Goal: Task Accomplishment & Management: Check status

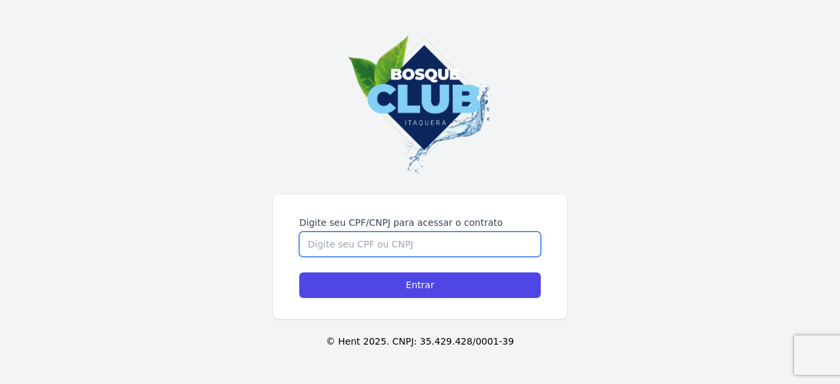
click at [402, 252] on input "Digite seu CPF/CNPJ para acessar o contrato" at bounding box center [420, 244] width 242 height 25
type input "39972175804"
click at [299, 272] on input "Entrar" at bounding box center [420, 285] width 242 height 26
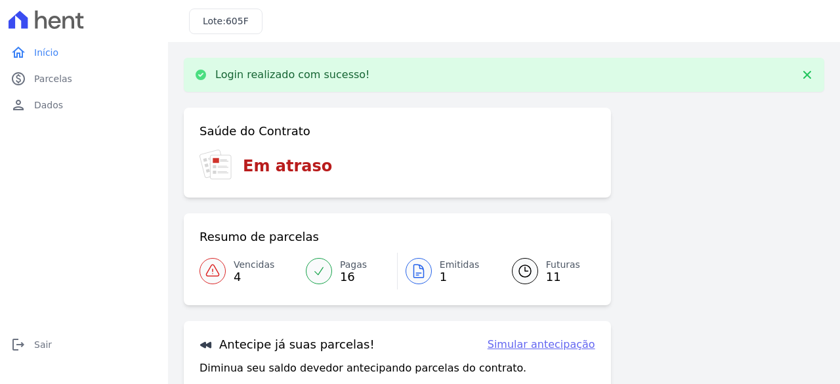
click at [246, 270] on span "Vencidas" at bounding box center [254, 265] width 41 height 14
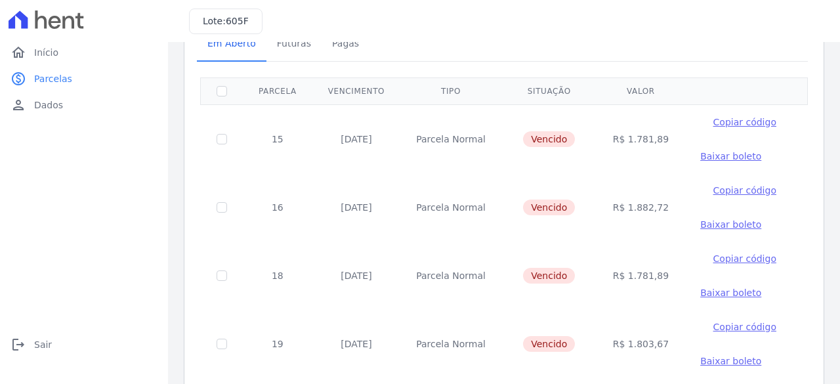
scroll to position [60, 0]
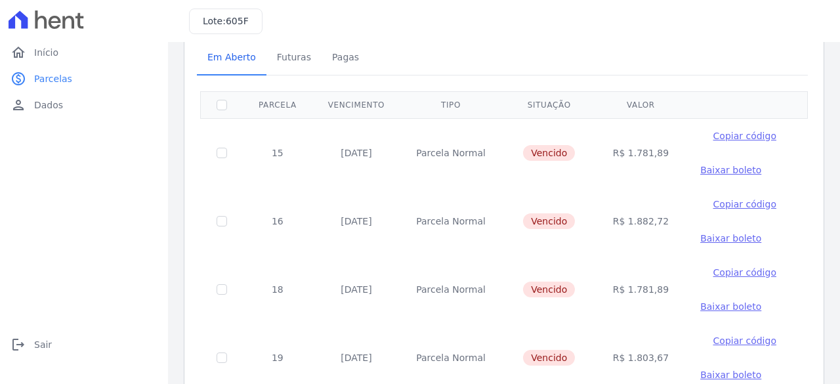
click at [714, 236] on span "Baixar boleto" at bounding box center [731, 238] width 61 height 11
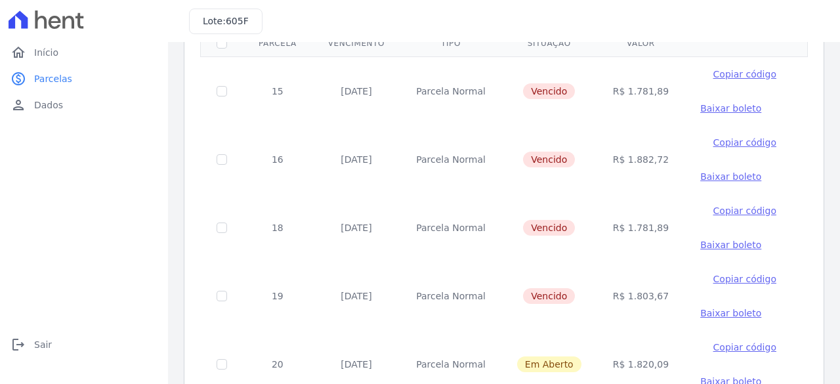
scroll to position [97, 0]
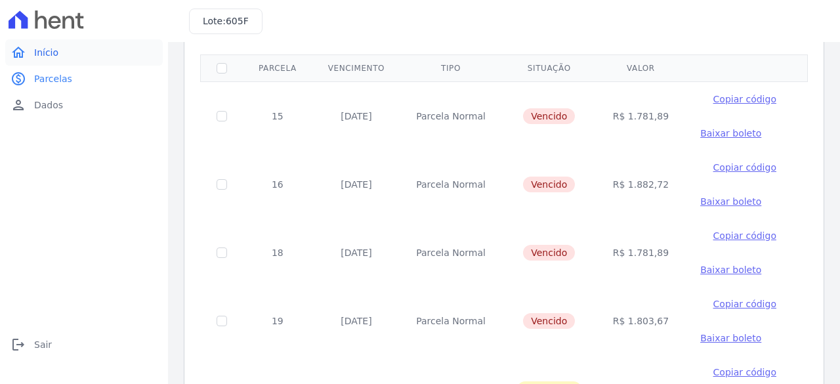
click at [72, 44] on link "home Início" at bounding box center [84, 52] width 158 height 26
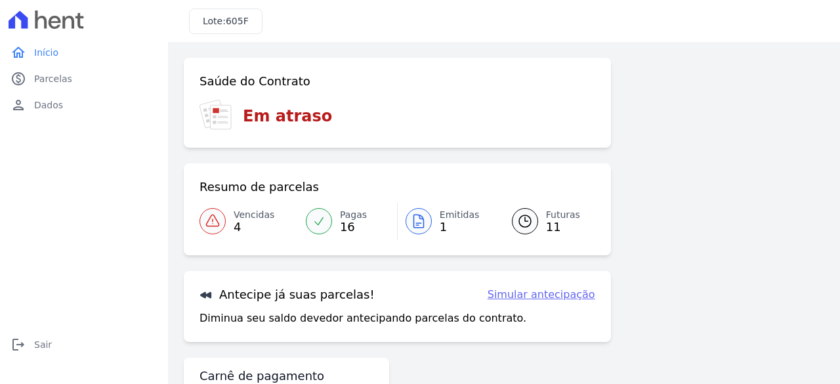
click at [357, 219] on span "Pagas" at bounding box center [353, 215] width 27 height 14
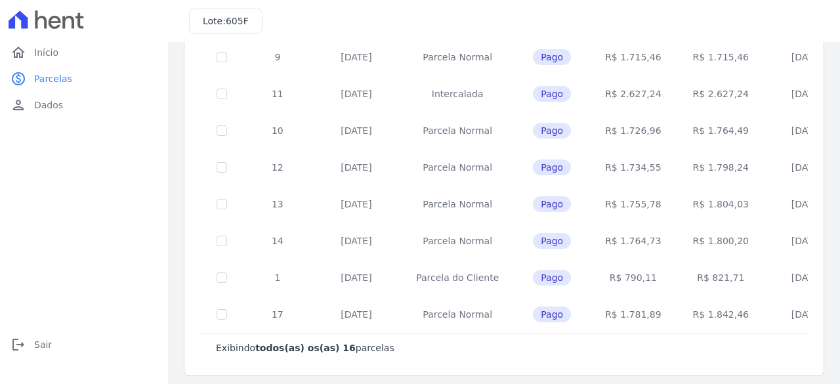
scroll to position [451, 0]
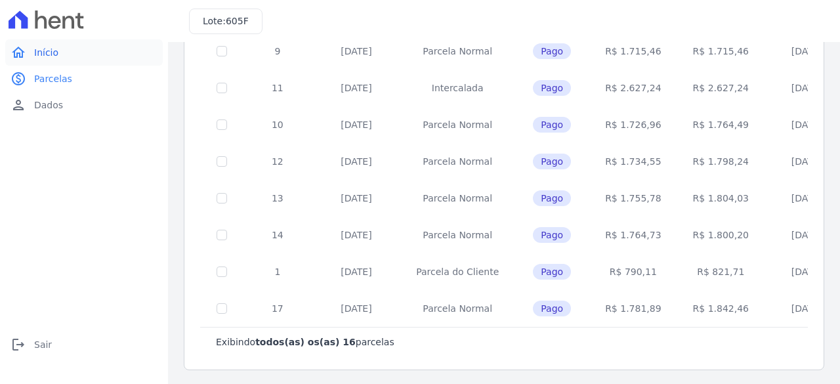
click at [36, 58] on span "Início" at bounding box center [46, 52] width 24 height 13
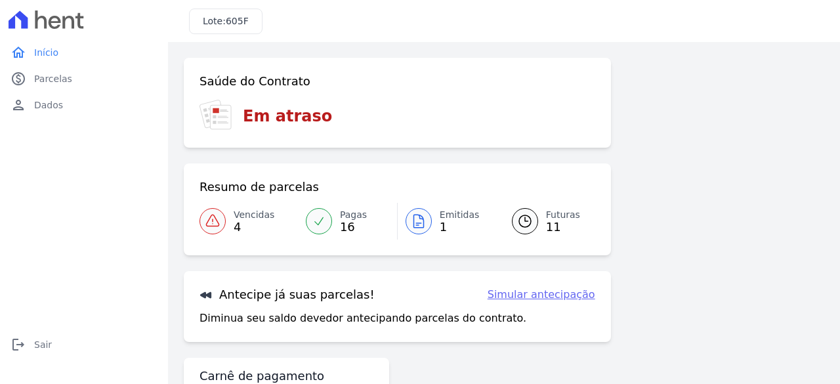
click at [239, 223] on span "4" at bounding box center [254, 227] width 41 height 11
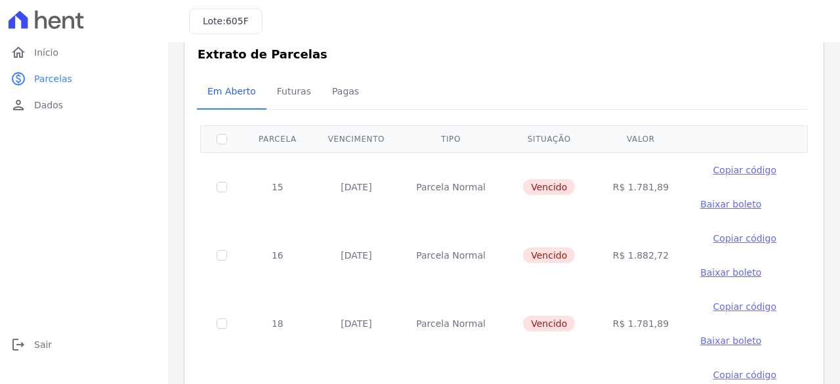
scroll to position [14, 0]
